Goal: Transaction & Acquisition: Purchase product/service

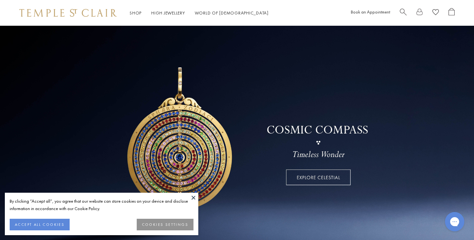
click at [296, 173] on link at bounding box center [237, 139] width 474 height 226
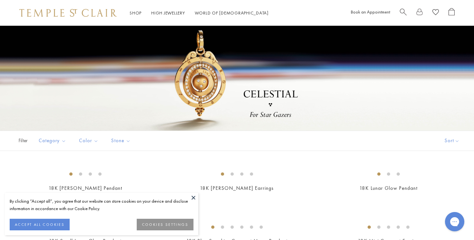
scroll to position [24, 0]
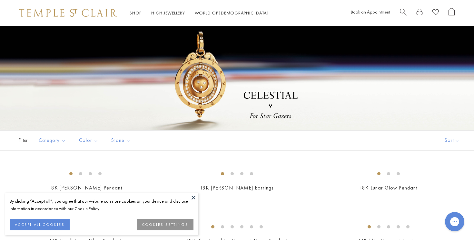
click at [192, 201] on button at bounding box center [194, 198] width 10 height 10
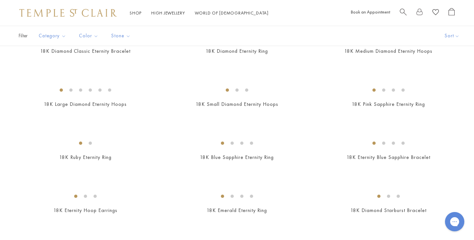
scroll to position [806, 0]
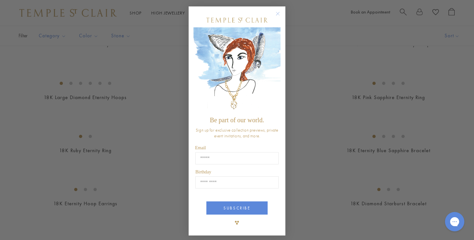
click at [278, 14] on circle "Close dialog" at bounding box center [278, 14] width 8 height 8
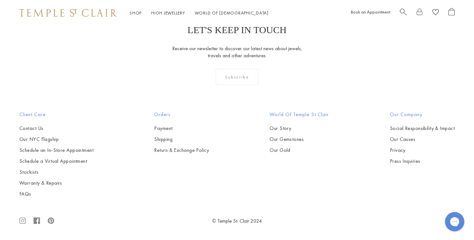
scroll to position [2662, 0]
click at [52, 58] on button "Pendants" at bounding box center [69, 54] width 60 height 7
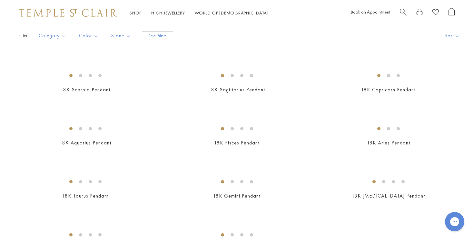
scroll to position [661, 0]
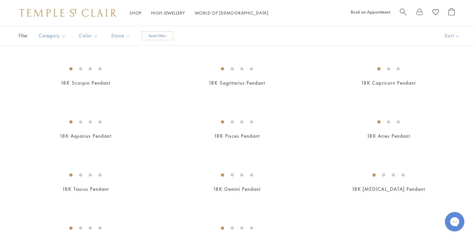
click at [0, 0] on img at bounding box center [0, 0] width 0 height 0
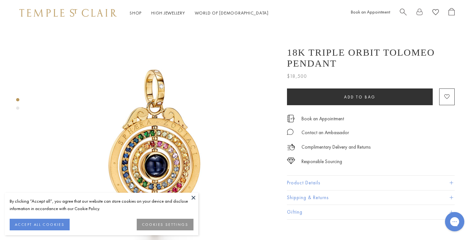
click at [194, 197] on button at bounding box center [194, 198] width 10 height 10
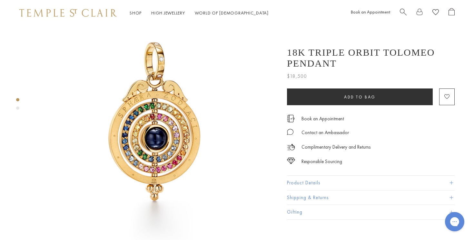
scroll to position [28, 0]
click at [303, 182] on button "Product Details" at bounding box center [371, 183] width 168 height 15
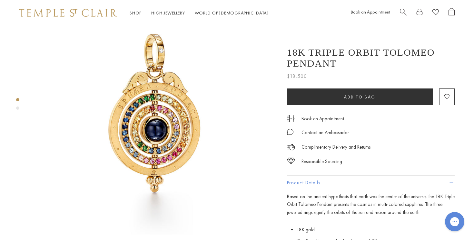
scroll to position [0, 0]
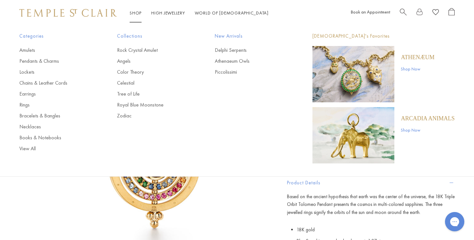
click at [25, 99] on ul "Amulets Pendants & Charms Lockets Chains & Leather Cords Earrings Rings Bracele…" at bounding box center [55, 100] width 72 height 106
click at [24, 105] on link "Rings" at bounding box center [55, 105] width 72 height 7
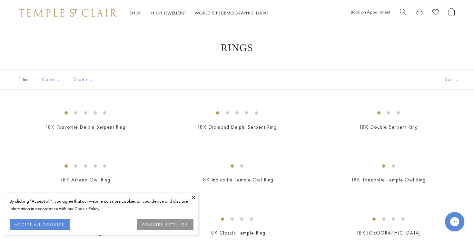
click at [193, 199] on button at bounding box center [194, 198] width 10 height 10
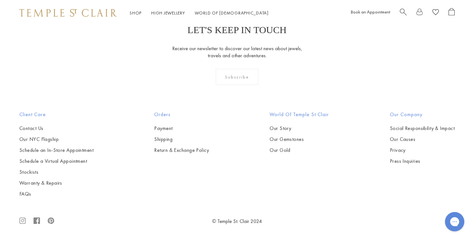
scroll to position [2813, 0]
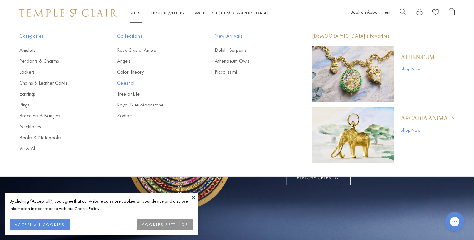
click at [128, 83] on link "Celestial" at bounding box center [153, 83] width 72 height 7
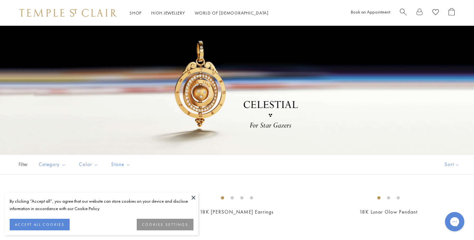
click at [194, 198] on button at bounding box center [194, 198] width 10 height 10
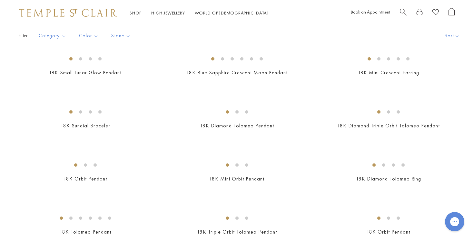
scroll to position [180, 0]
